Goal: Navigation & Orientation: Find specific page/section

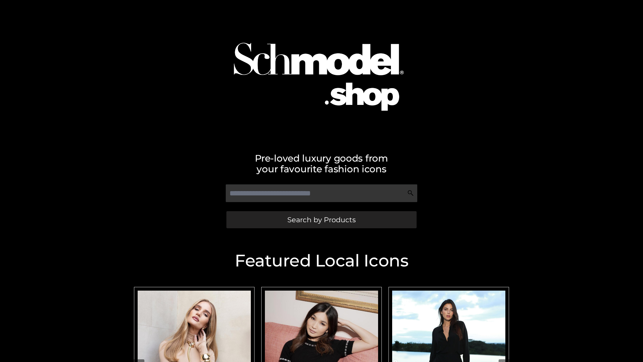
click at [321, 220] on span "Search by Products" at bounding box center [322, 219] width 68 height 7
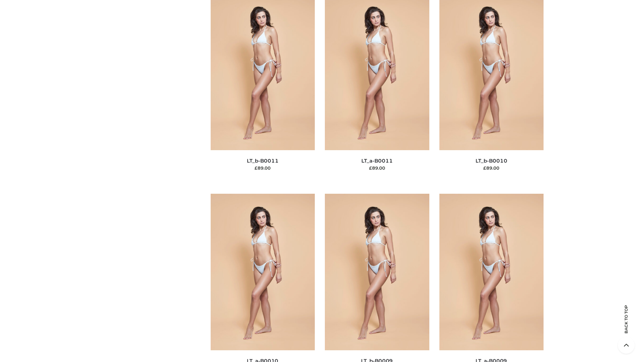
scroll to position [3010, 0]
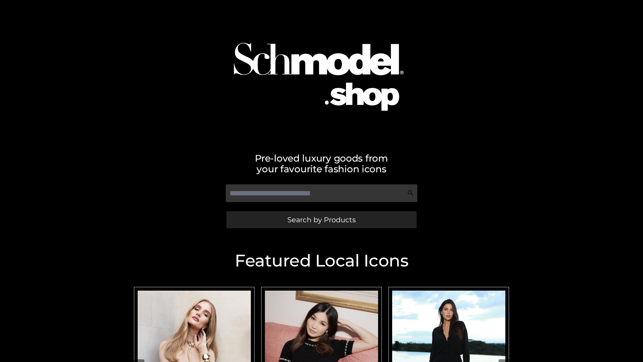
click at [321, 220] on span "Search by Products" at bounding box center [322, 219] width 68 height 7
